Goal: Task Accomplishment & Management: Complete application form

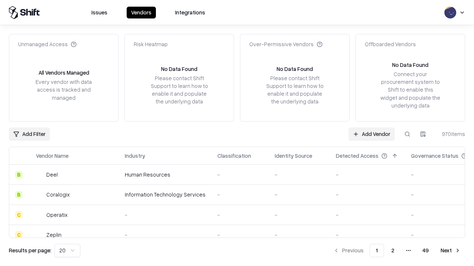
click at [371, 134] on link "Add Vendor" at bounding box center [371, 134] width 46 height 13
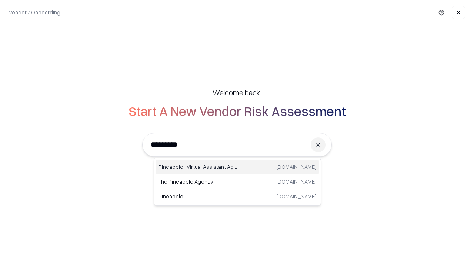
click at [237, 167] on div "Pineapple | Virtual Assistant Agency [DOMAIN_NAME]" at bounding box center [237, 167] width 164 height 15
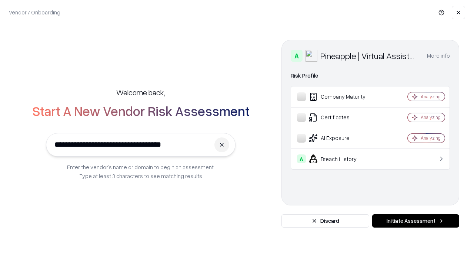
type input "**********"
click at [415, 221] on button "Initiate Assessment" at bounding box center [415, 221] width 87 height 13
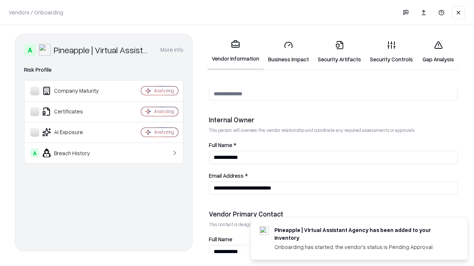
scroll to position [383, 0]
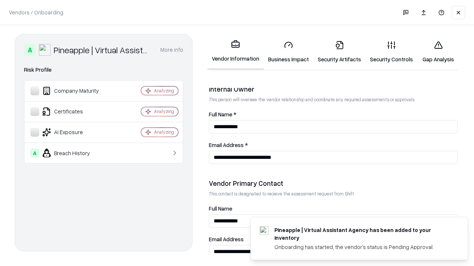
click at [288, 52] on link "Business Impact" at bounding box center [289, 52] width 50 height 34
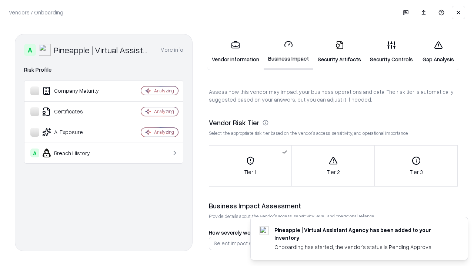
click at [339, 52] on link "Security Artifacts" at bounding box center [339, 52] width 52 height 34
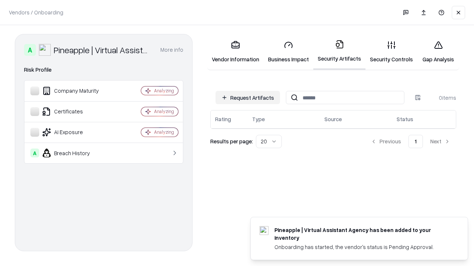
click at [248, 98] on button "Request Artifacts" at bounding box center [247, 97] width 64 height 13
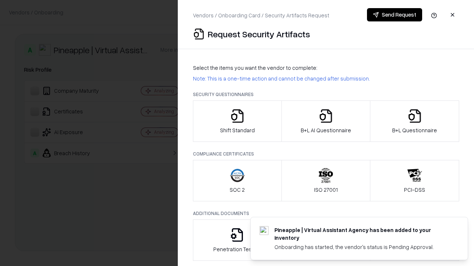
click at [237, 121] on icon "button" at bounding box center [237, 116] width 15 height 15
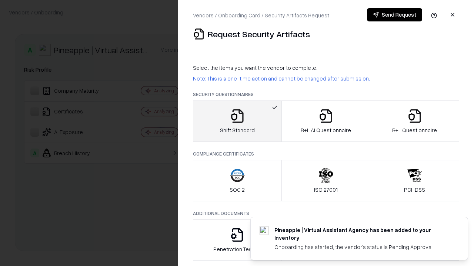
click at [394, 15] on button "Send Request" at bounding box center [394, 14] width 55 height 13
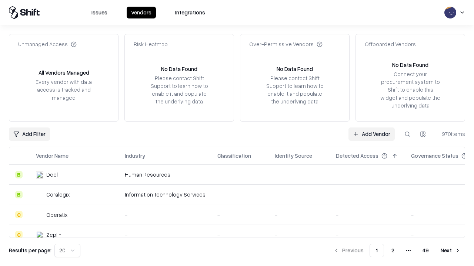
click at [407, 134] on button at bounding box center [406, 134] width 13 height 13
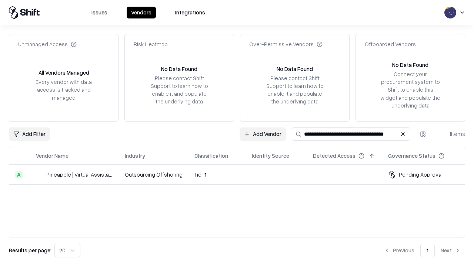
type input "**********"
click at [241, 175] on td "Tier 1" at bounding box center [216, 175] width 57 height 20
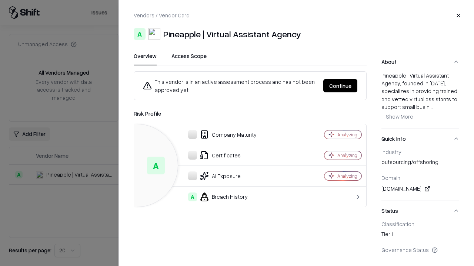
click at [340, 86] on button "Continue" at bounding box center [340, 85] width 34 height 13
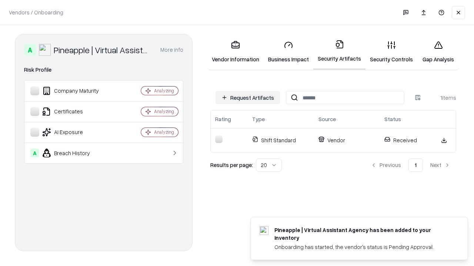
click at [438, 52] on link "Gap Analysis" at bounding box center [438, 52] width 42 height 34
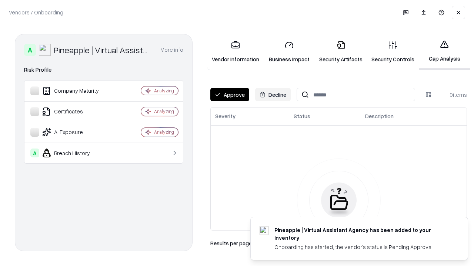
click at [229, 95] on button "Approve" at bounding box center [229, 94] width 39 height 13
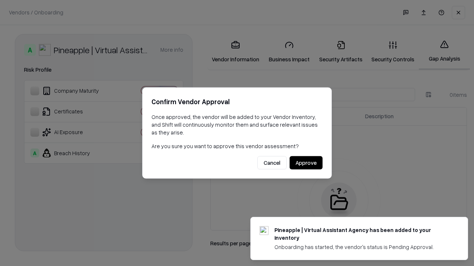
click at [306, 163] on button "Approve" at bounding box center [305, 163] width 33 height 13
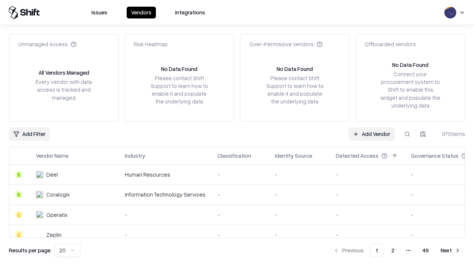
type input "**********"
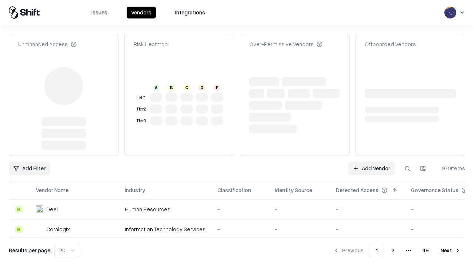
click at [371, 162] on link "Add Vendor" at bounding box center [371, 168] width 46 height 13
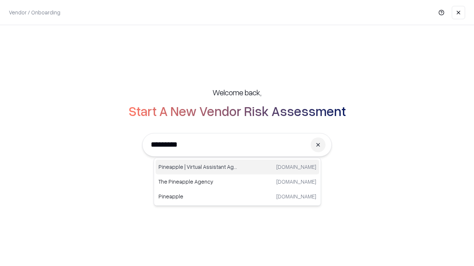
click at [237, 167] on div "Pineapple | Virtual Assistant Agency [DOMAIN_NAME]" at bounding box center [237, 167] width 164 height 15
type input "**********"
